Goal: Task Accomplishment & Management: Manage account settings

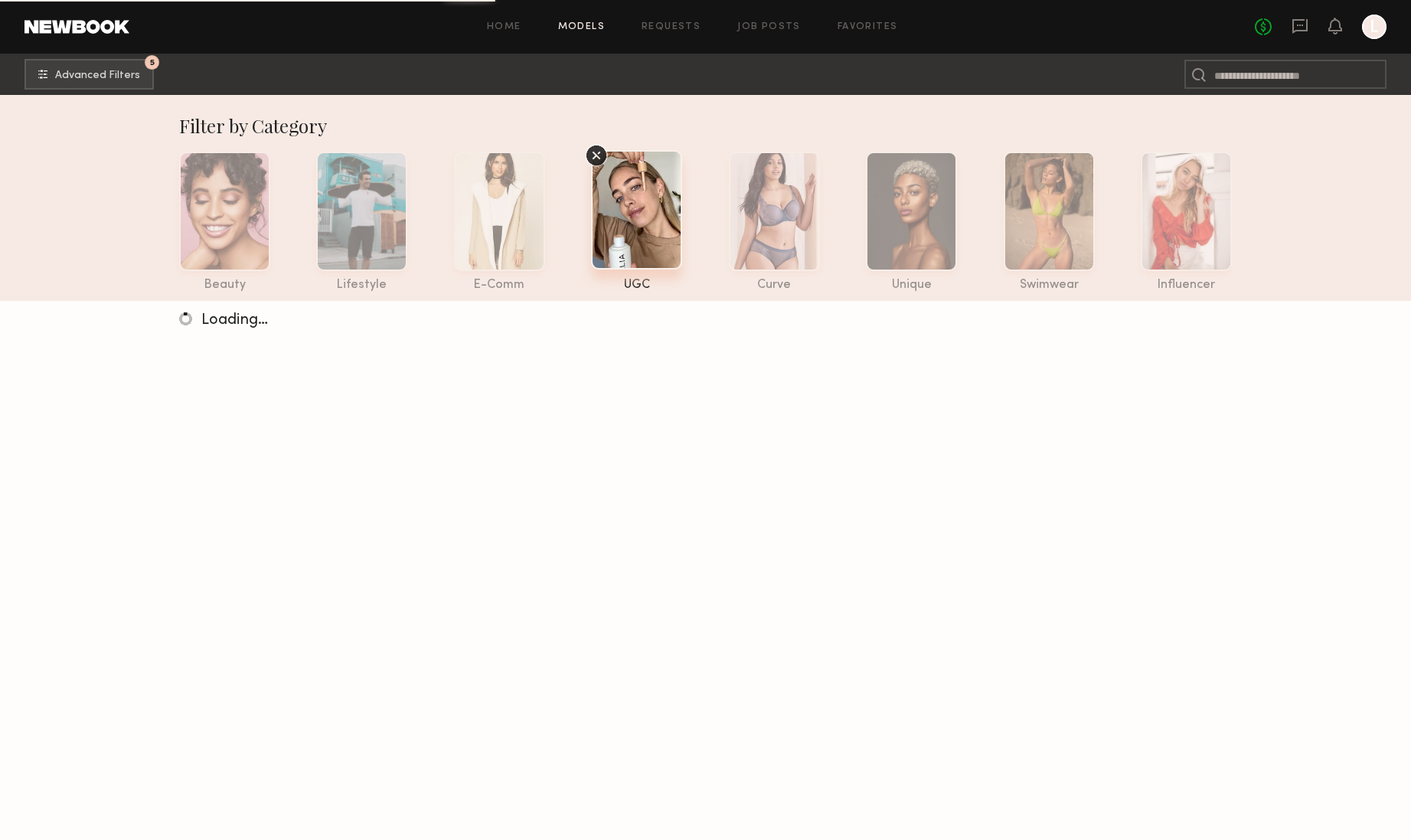
click at [1375, 32] on div at bounding box center [1375, 27] width 25 height 25
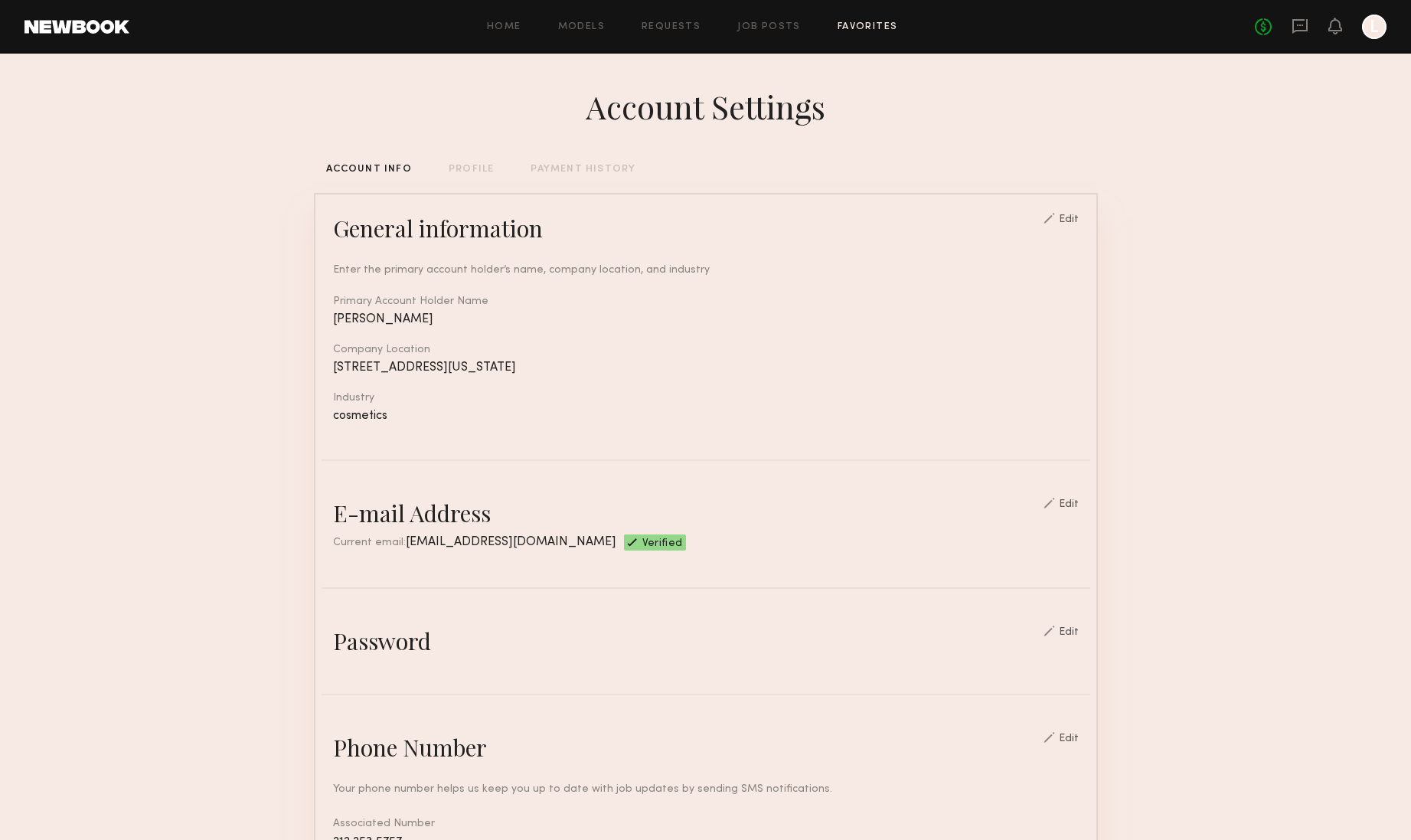
click at [864, 27] on link "Favorites" at bounding box center [868, 27] width 61 height 10
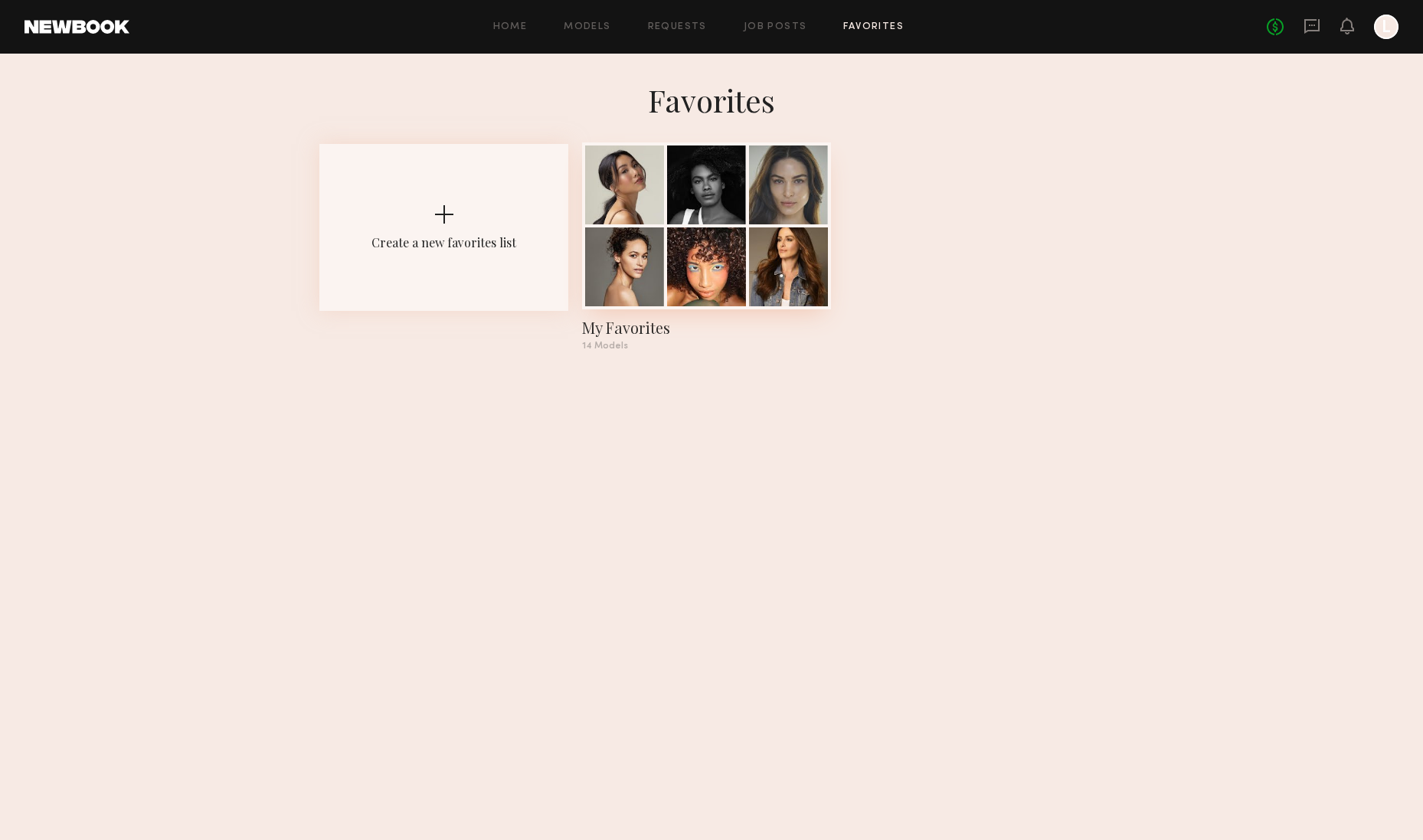
click at [616, 327] on div "My Favorites" at bounding box center [706, 328] width 249 height 22
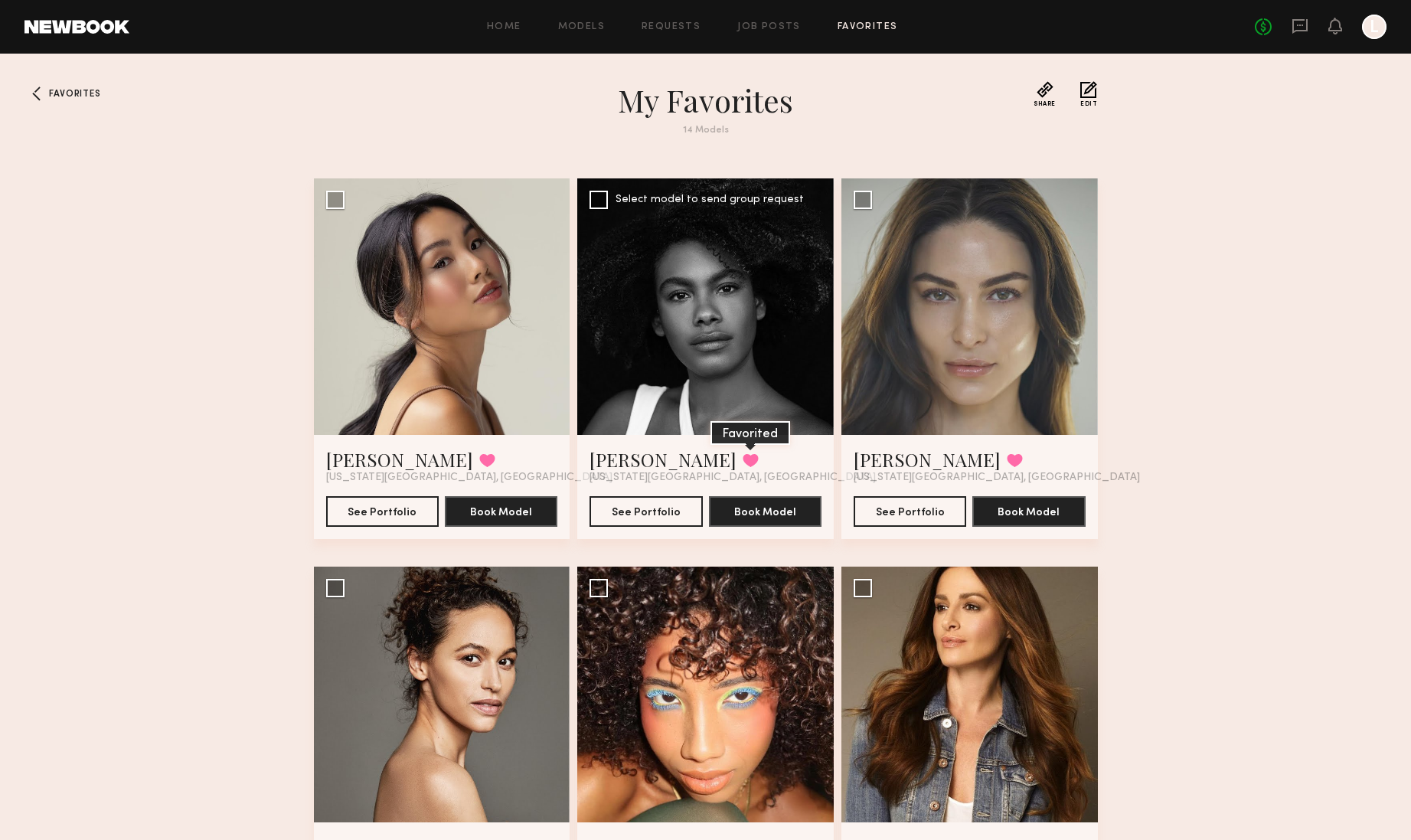
click at [742, 459] on button at bounding box center [750, 460] width 16 height 14
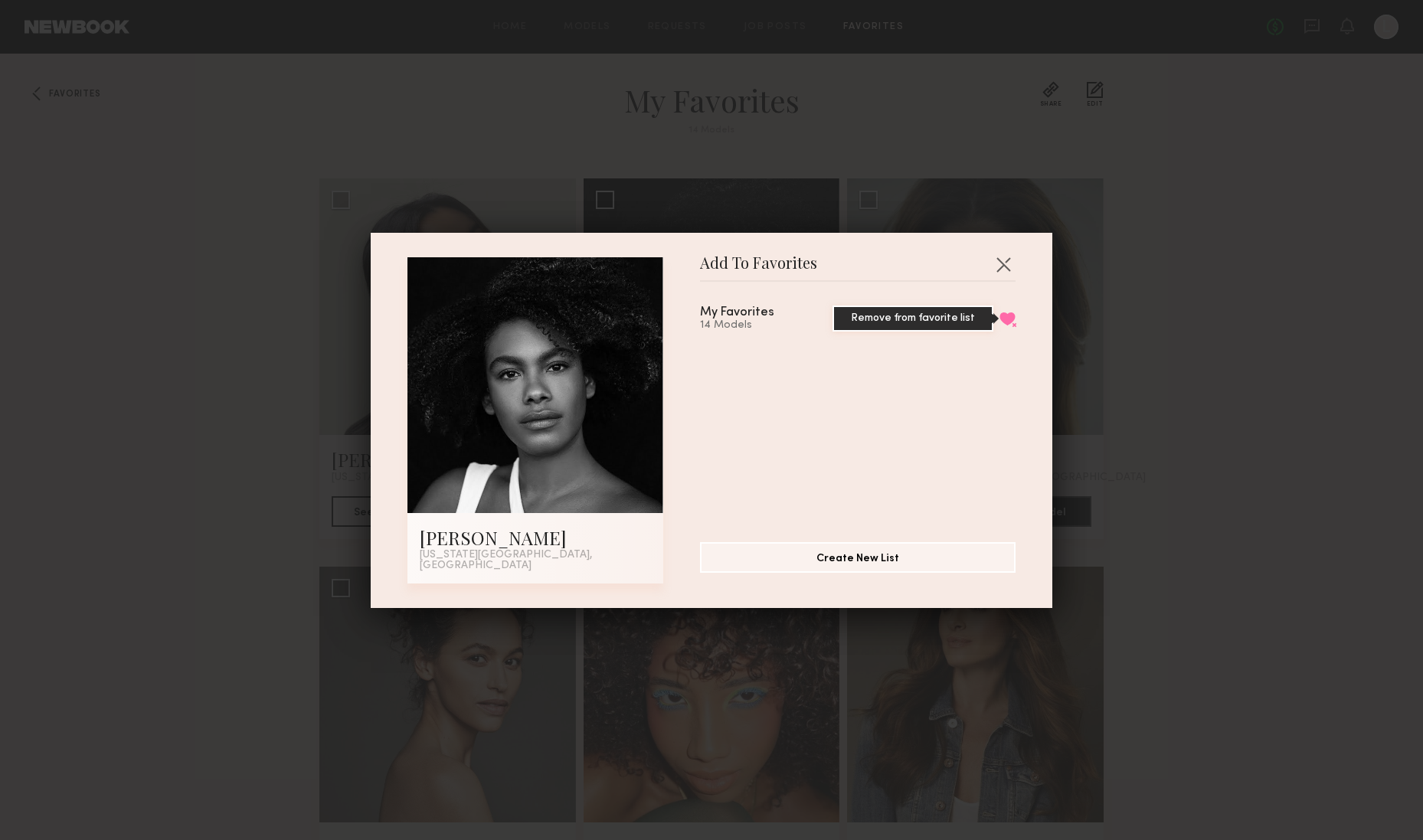
click at [1000, 324] on button "Remove from favorite list" at bounding box center [1007, 318] width 16 height 14
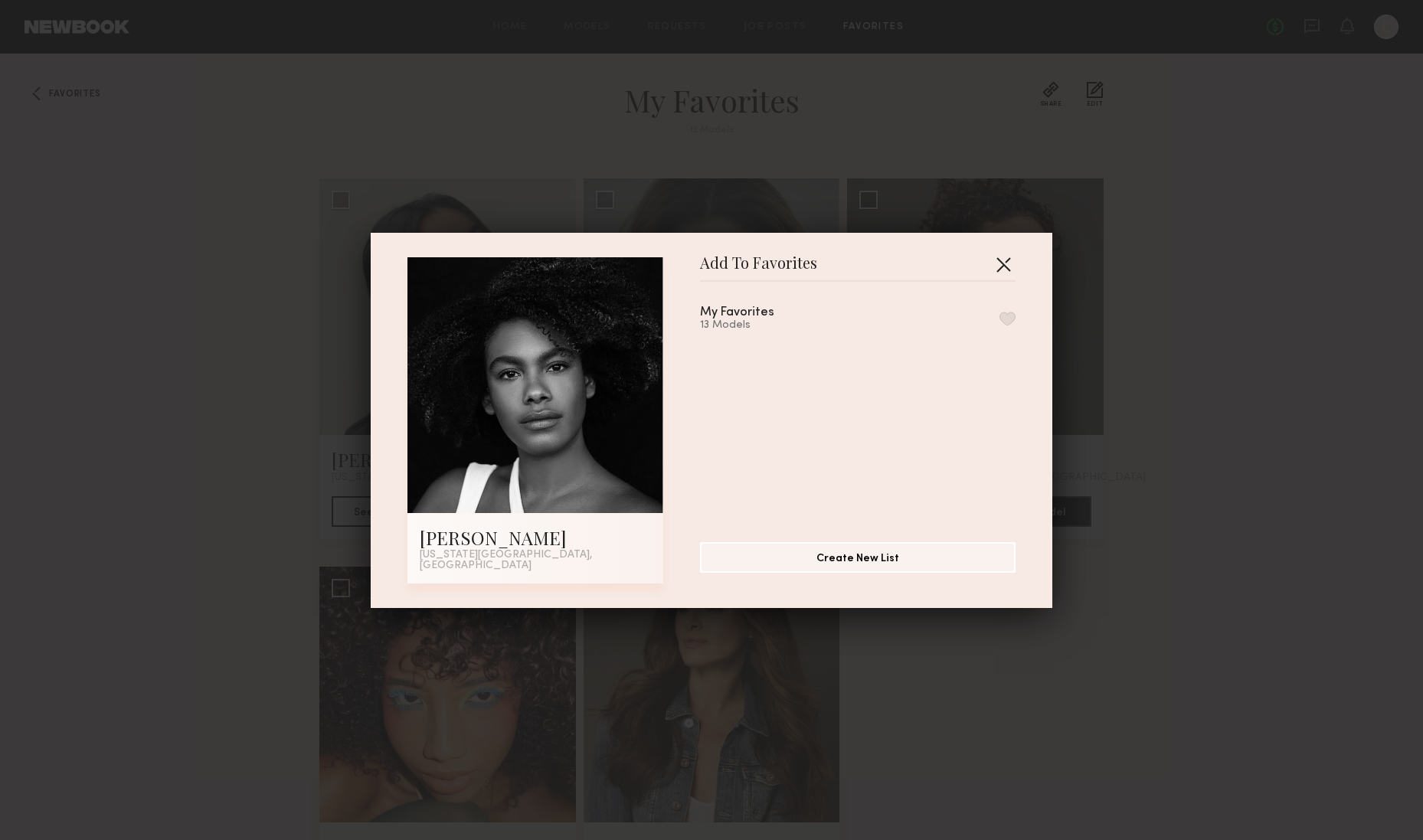
click at [1009, 265] on button "button" at bounding box center [1004, 264] width 25 height 25
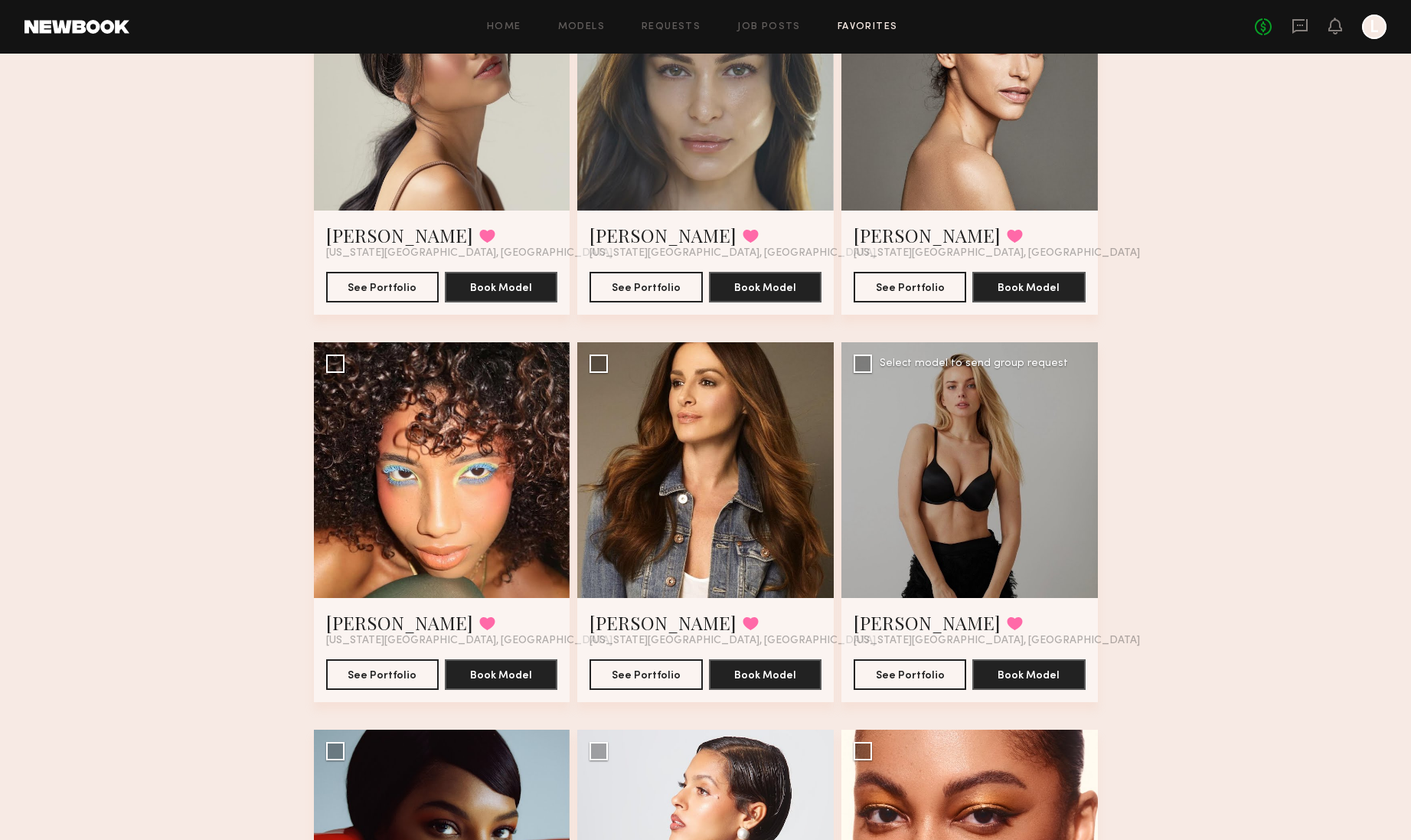
scroll to position [249, 0]
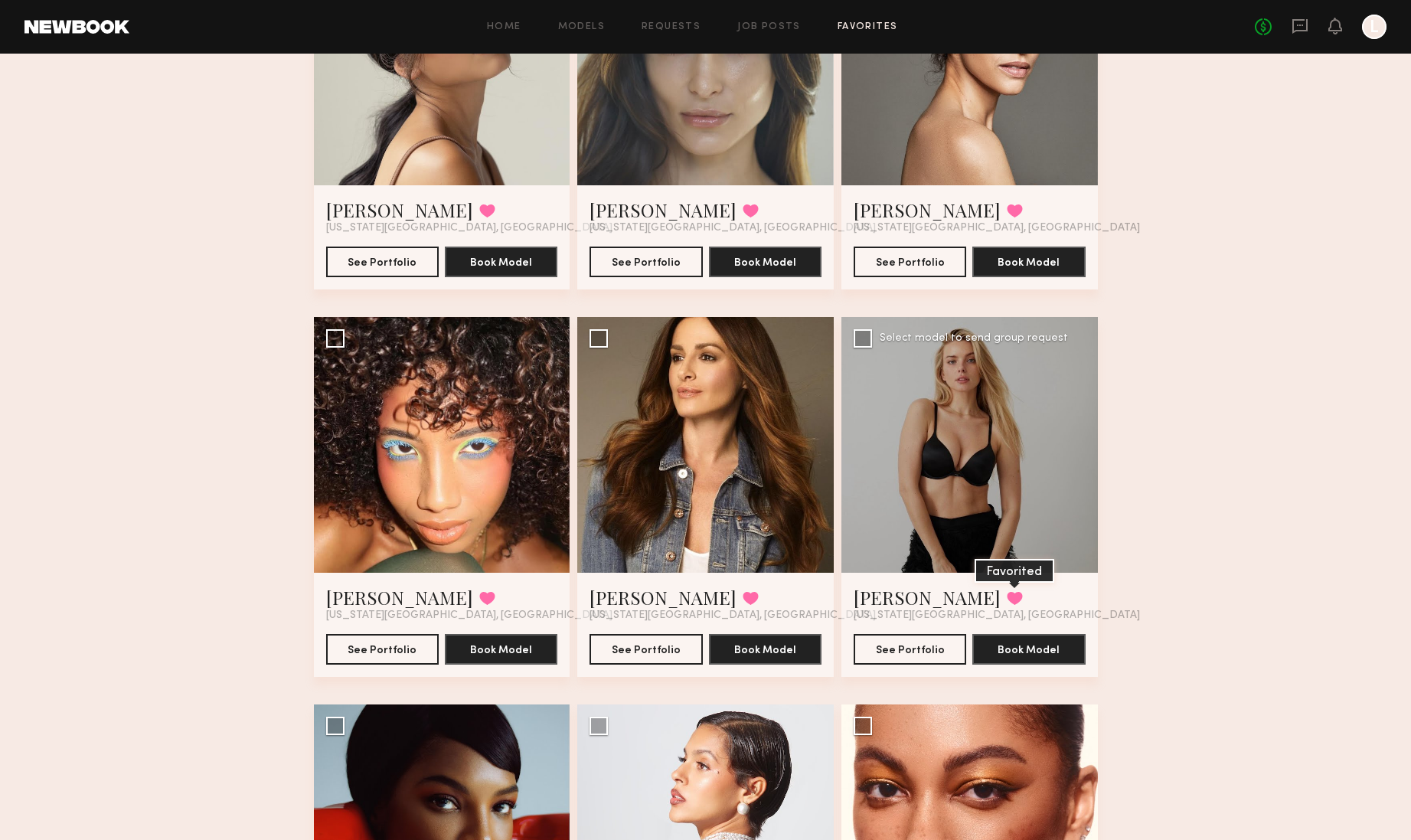
click at [1007, 599] on button at bounding box center [1015, 598] width 16 height 14
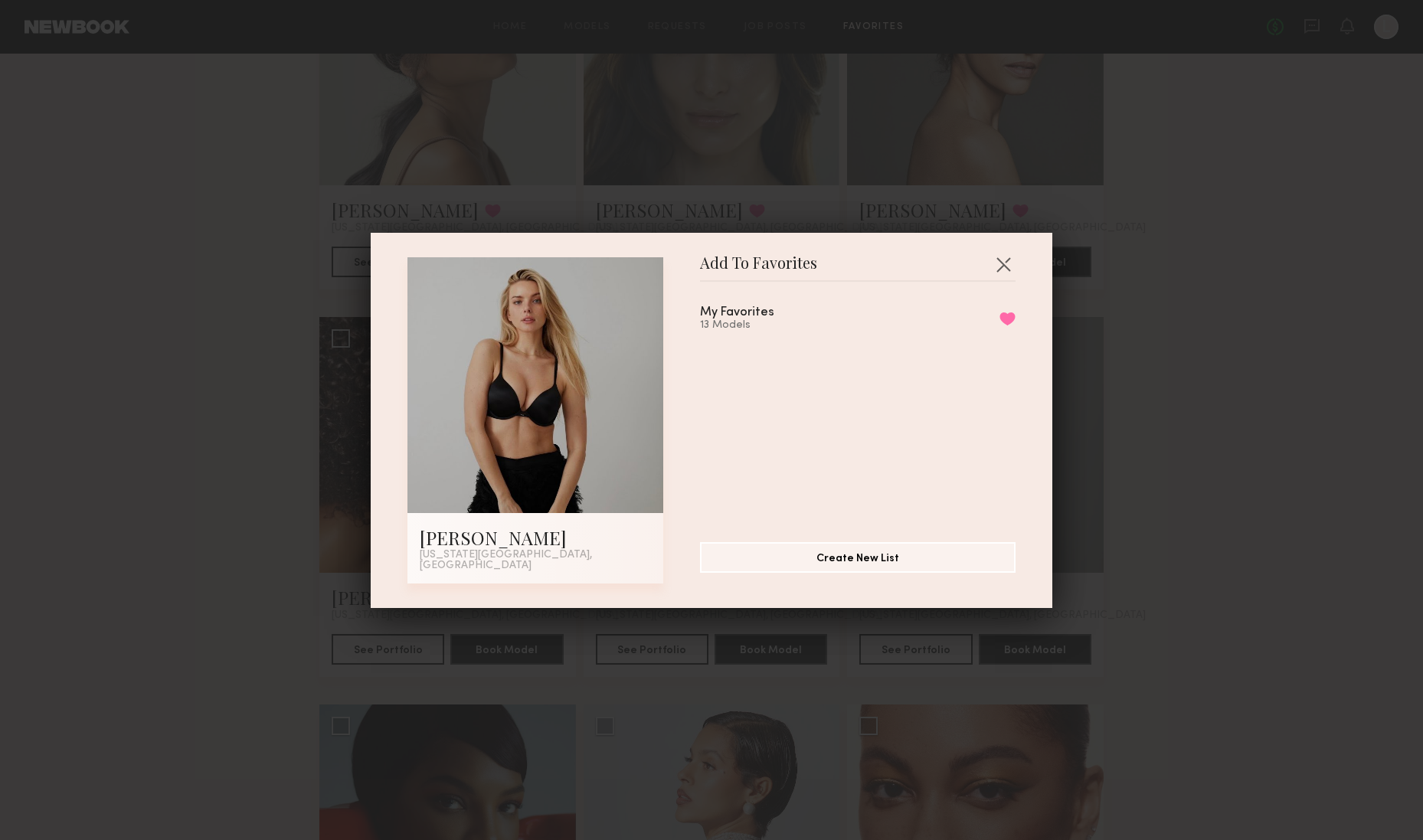
drag, startPoint x: 993, startPoint y: 320, endPoint x: 975, endPoint y: 321, distance: 18.0
click at [1000, 320] on button "Remove from favorite list" at bounding box center [1007, 318] width 16 height 14
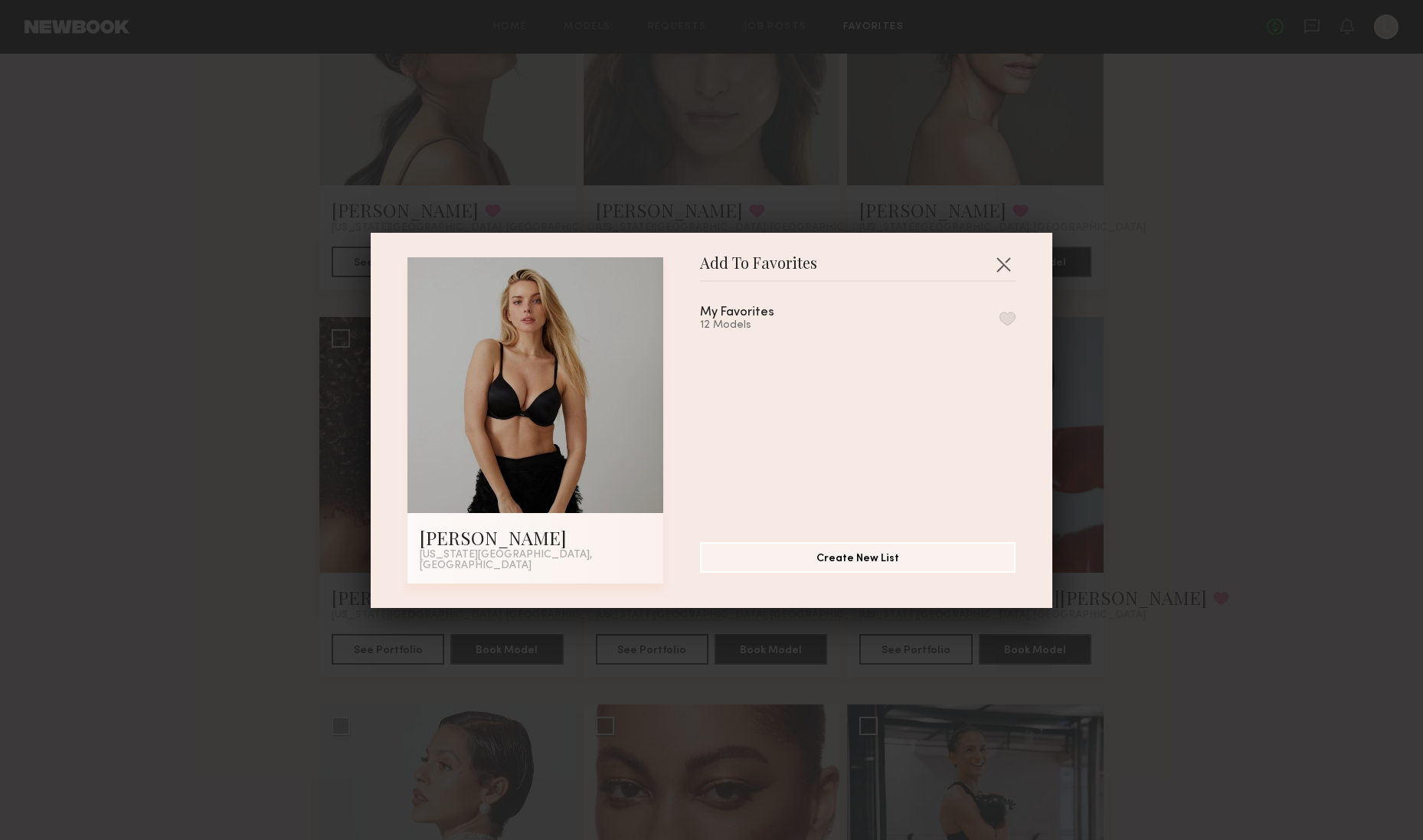
click at [1268, 390] on div "Add To Favorites [PERSON_NAME] [US_STATE][GEOGRAPHIC_DATA], [GEOGRAPHIC_DATA] A…" at bounding box center [711, 420] width 1423 height 840
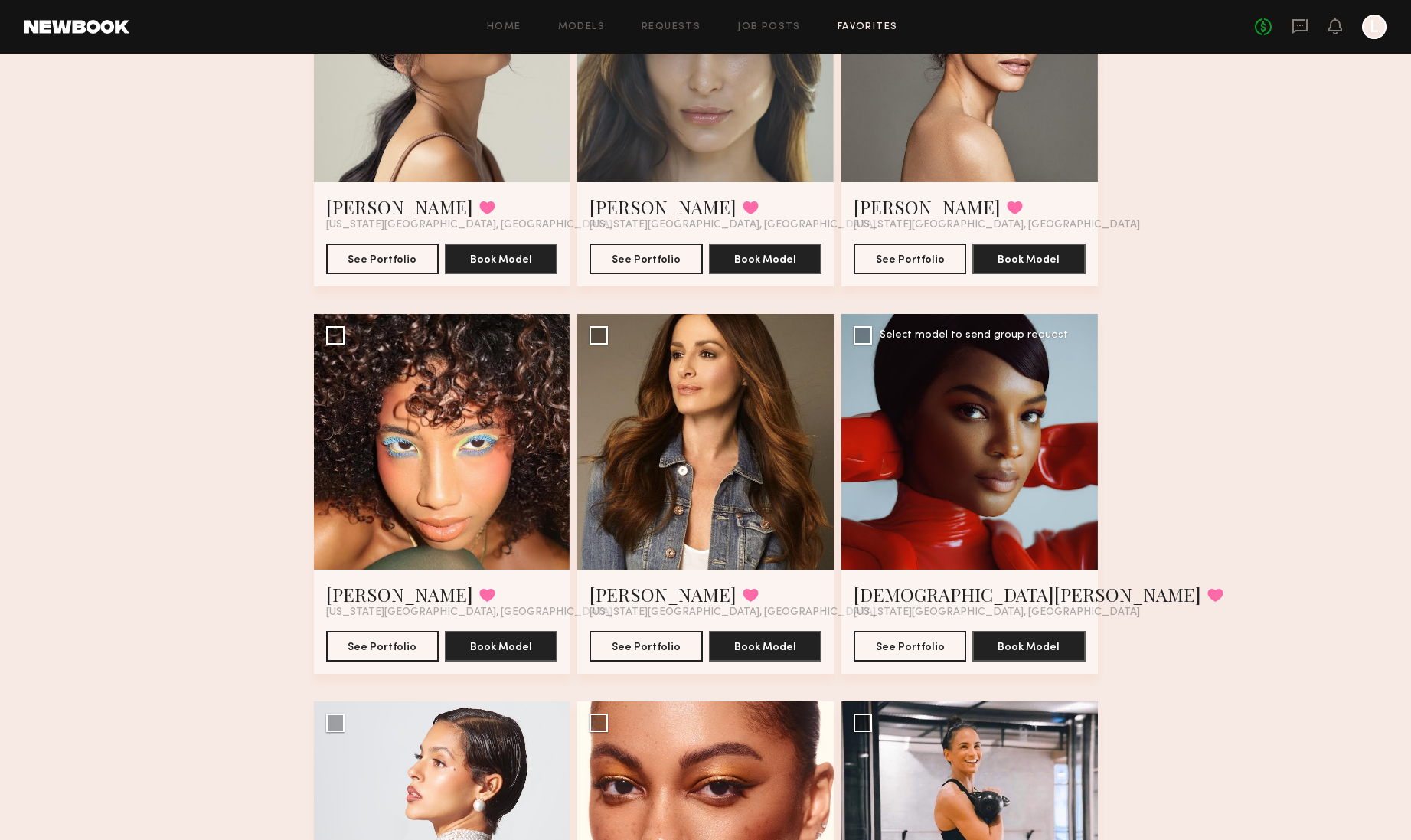
scroll to position [323, 0]
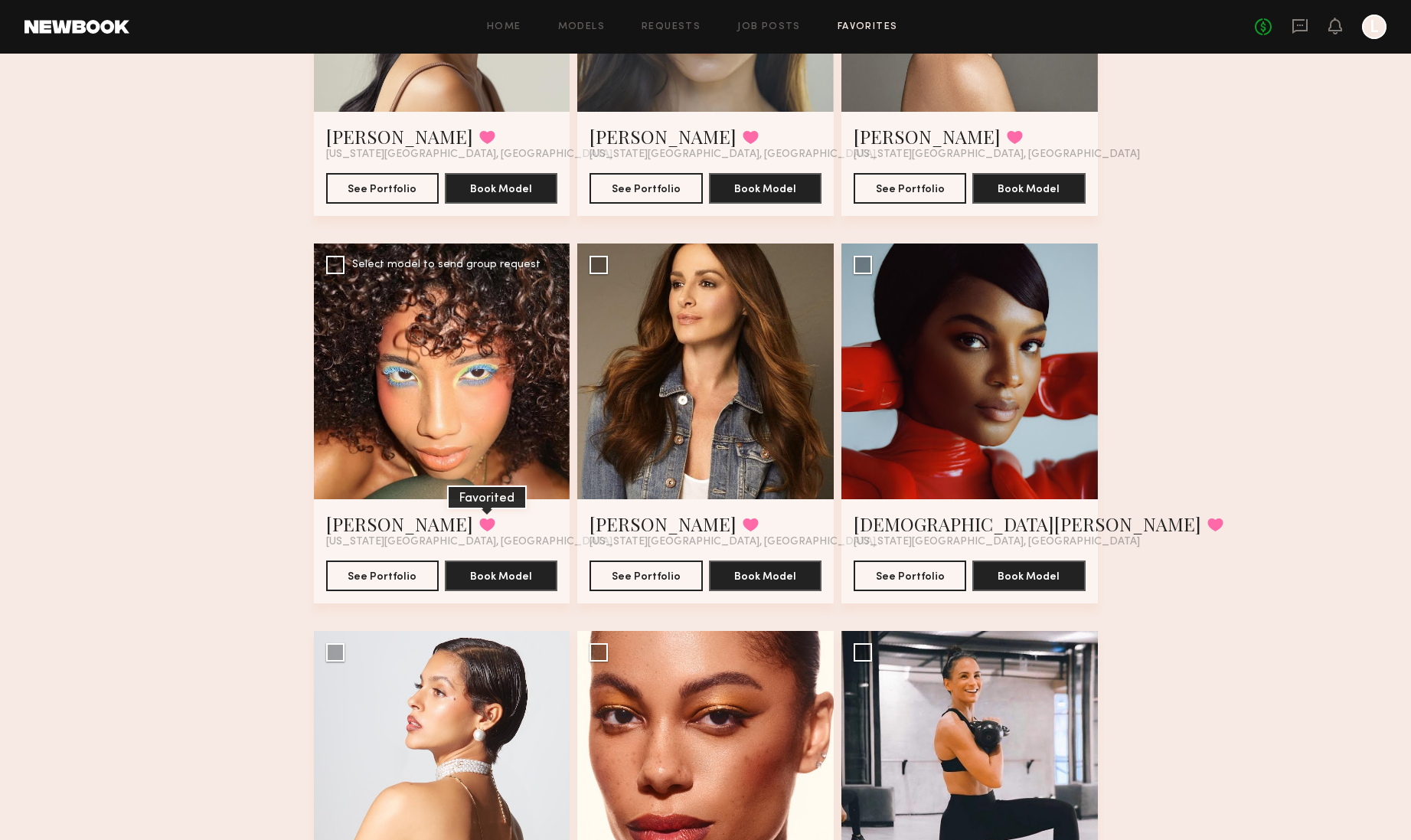
click at [479, 522] on button at bounding box center [487, 525] width 16 height 14
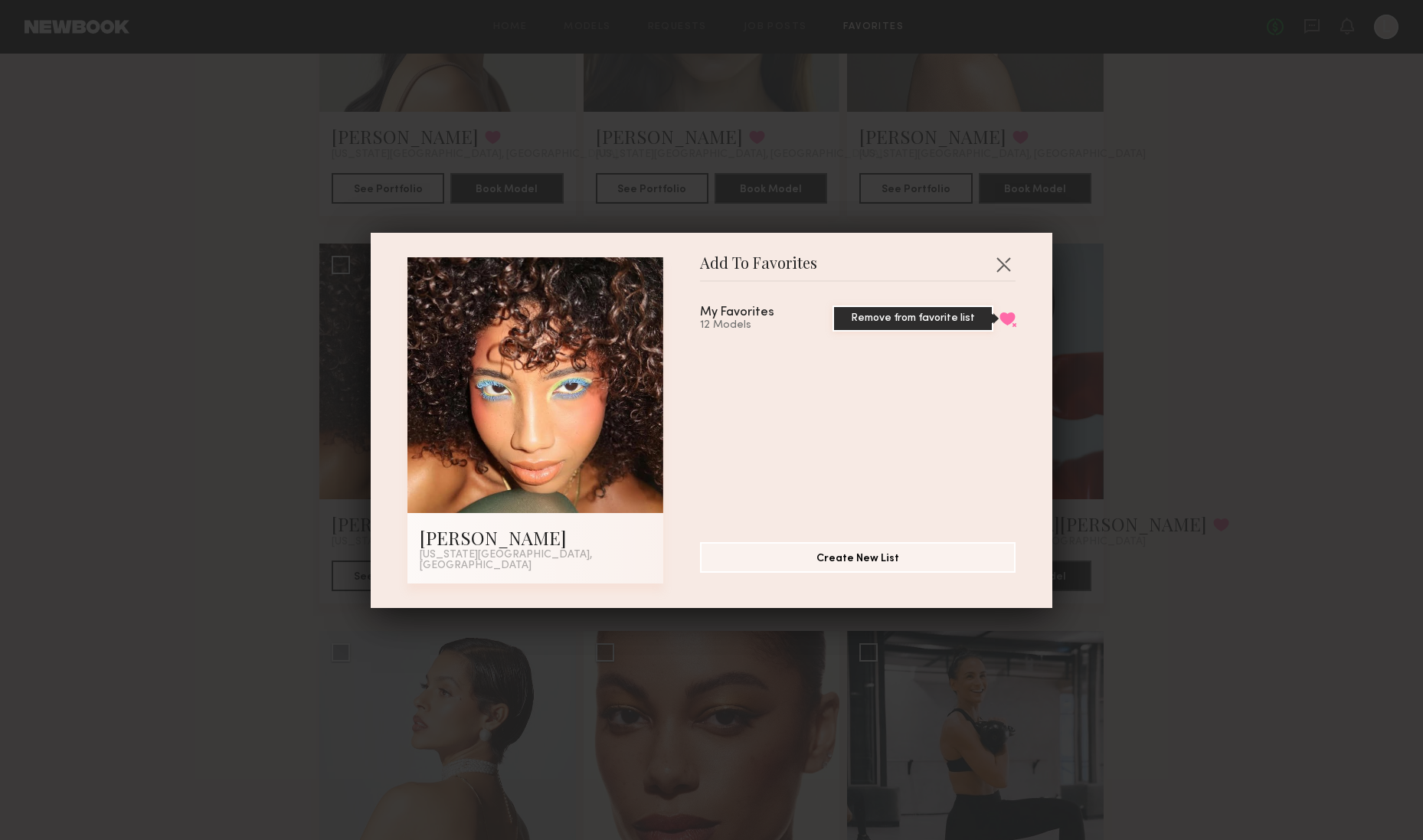
click at [1000, 325] on button "Remove from favorite list" at bounding box center [1007, 318] width 16 height 14
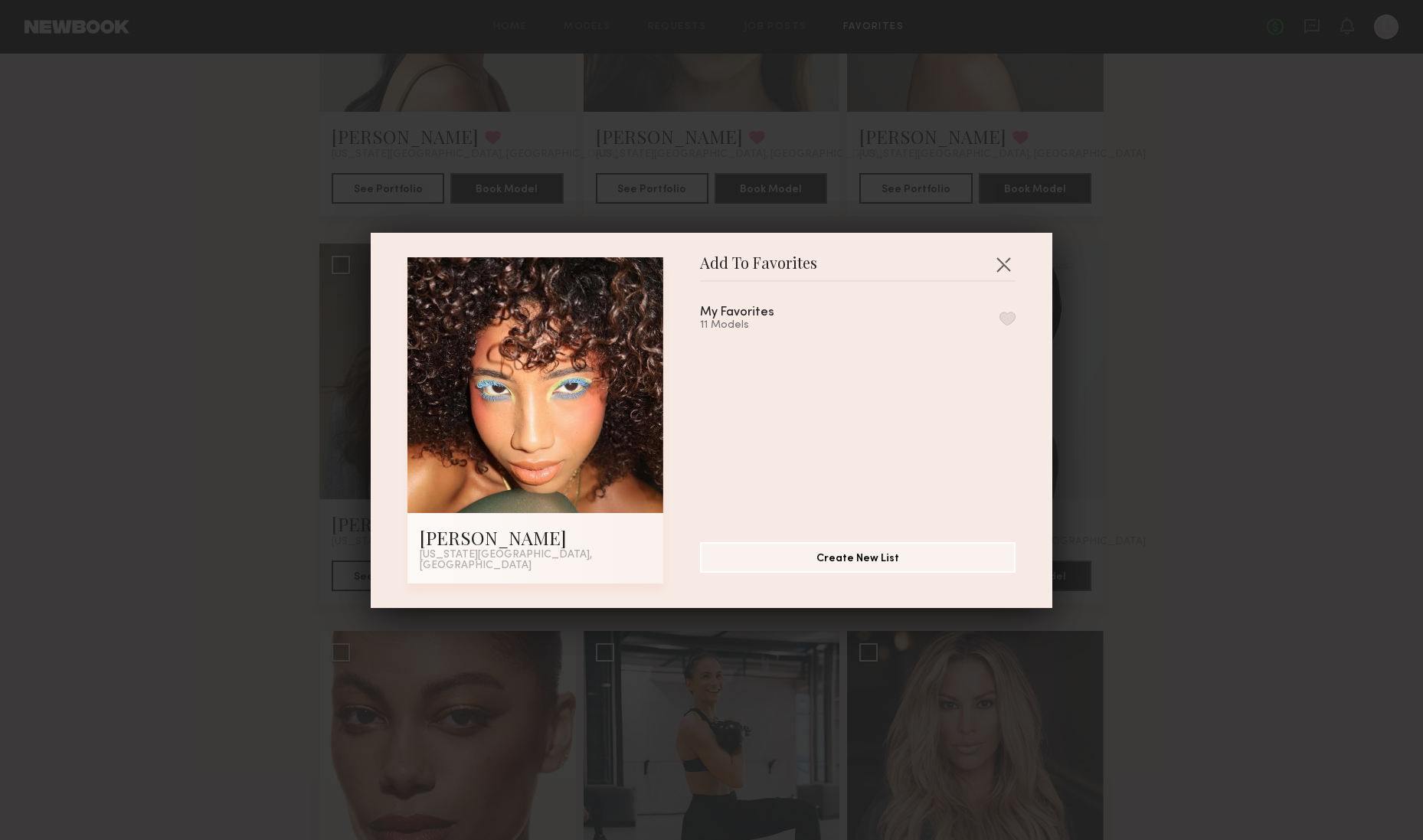
click at [1002, 271] on button "button" at bounding box center [1004, 264] width 25 height 25
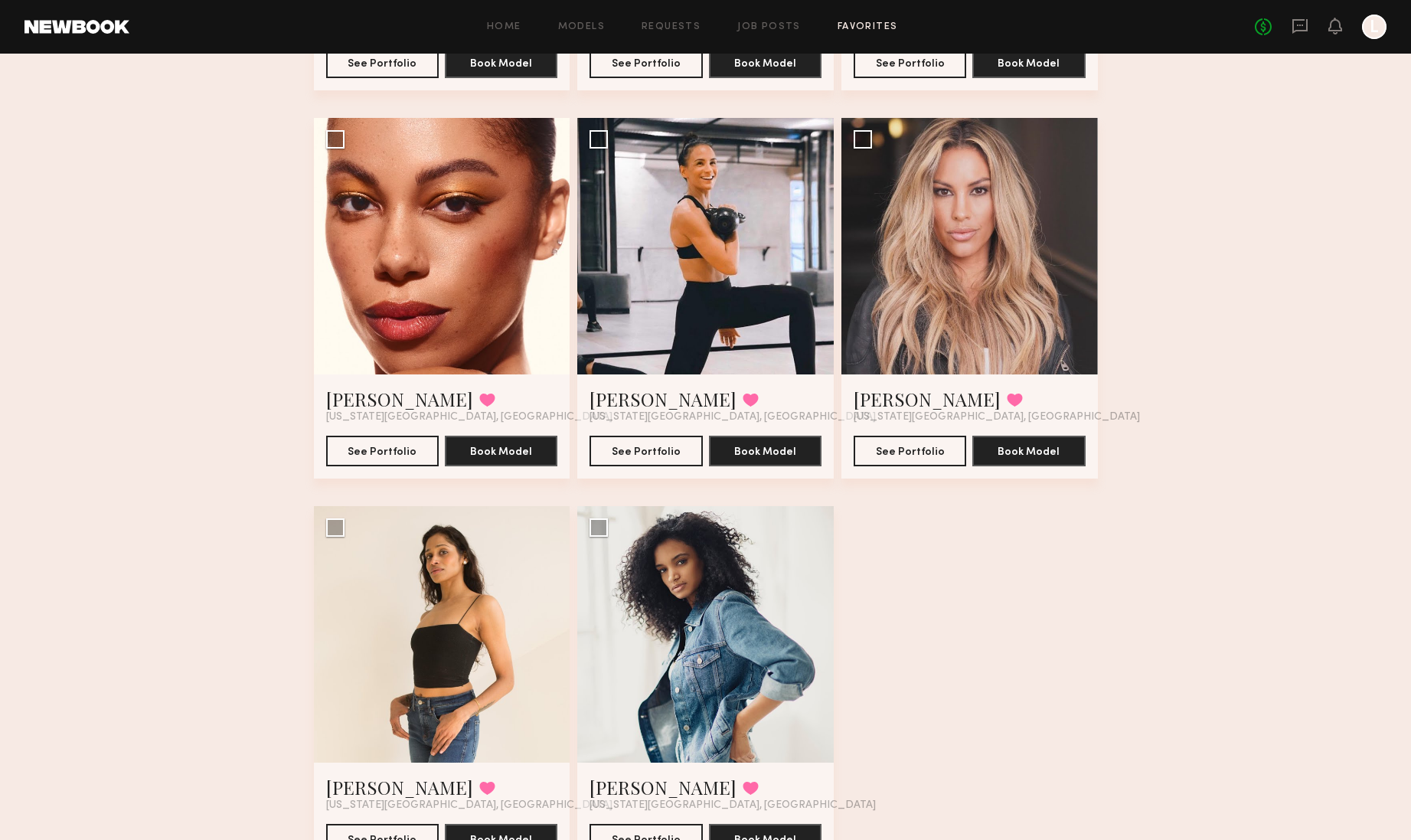
scroll to position [915, 0]
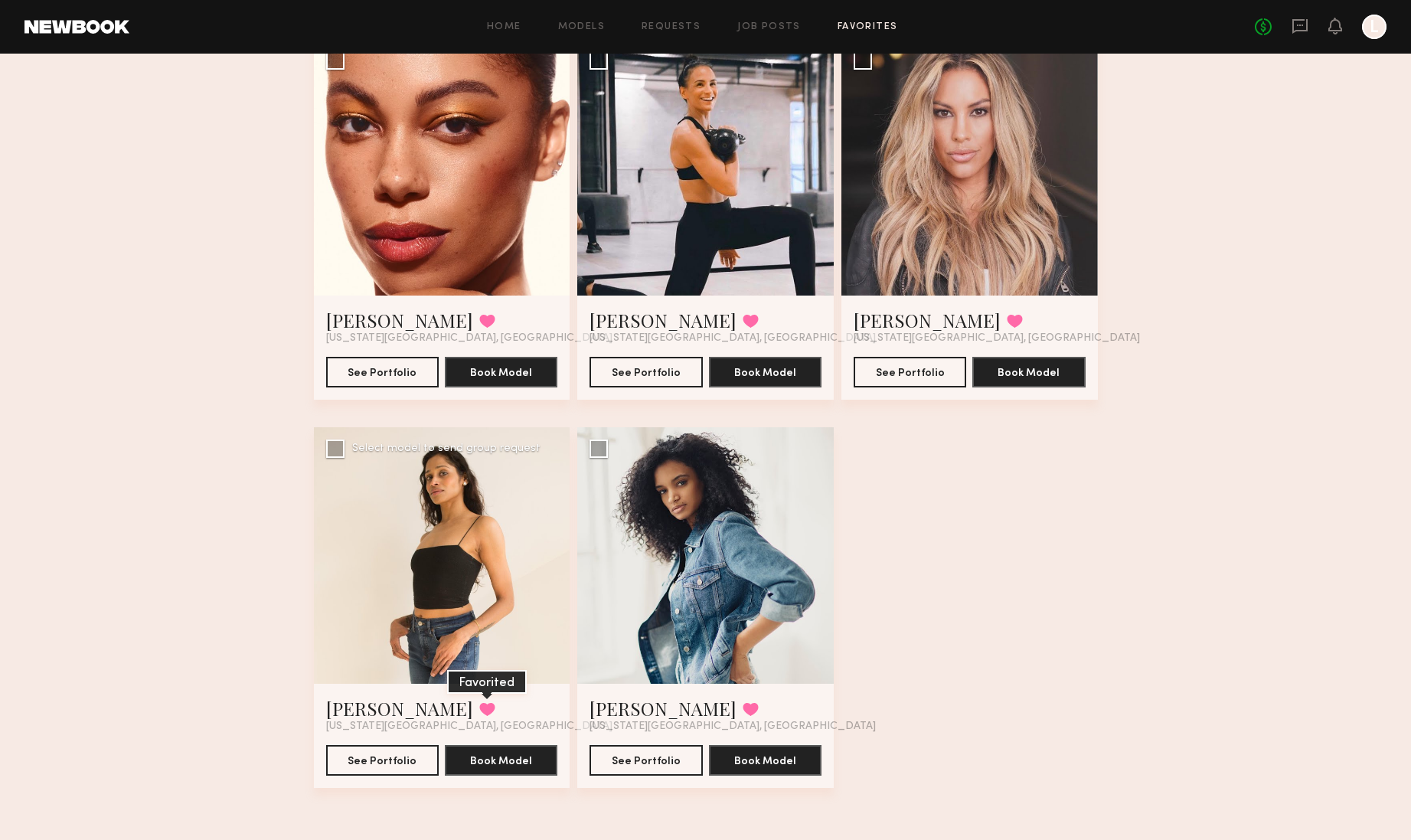
click at [479, 708] on button at bounding box center [487, 709] width 16 height 14
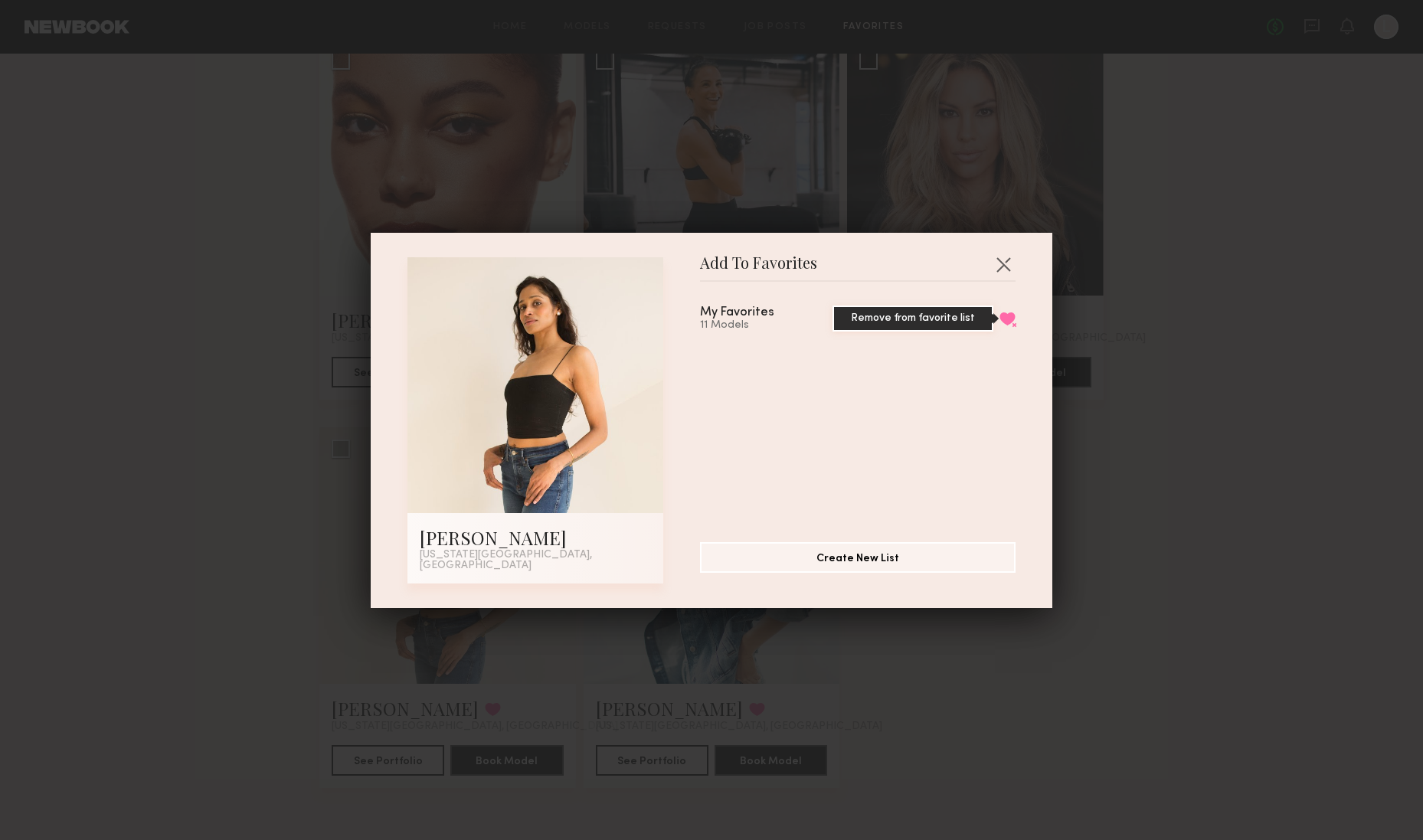
click at [1000, 320] on button "Remove from favorite list" at bounding box center [1007, 318] width 16 height 14
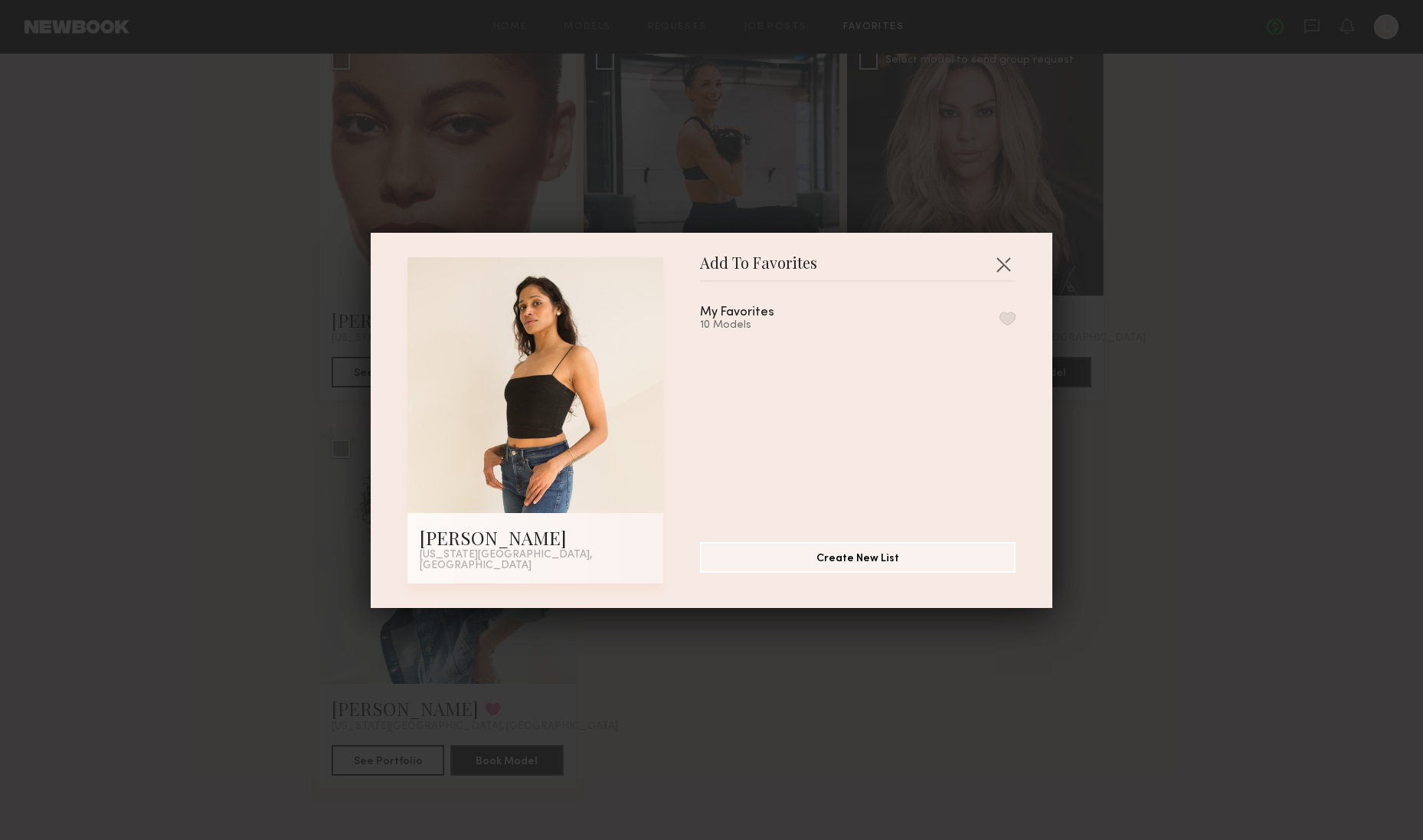
click at [997, 265] on button "button" at bounding box center [1004, 264] width 25 height 25
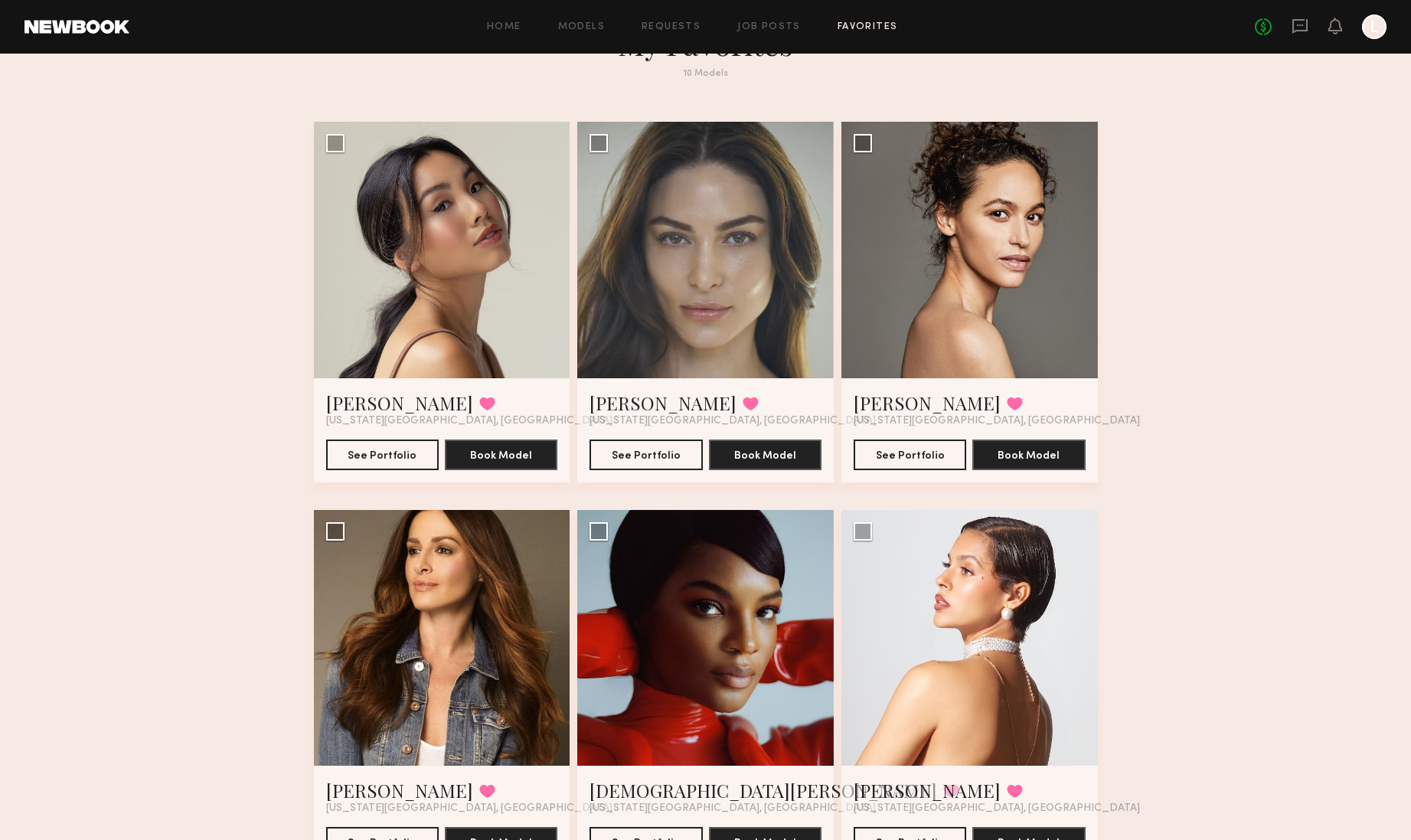
scroll to position [0, 0]
